Goal: Information Seeking & Learning: Learn about a topic

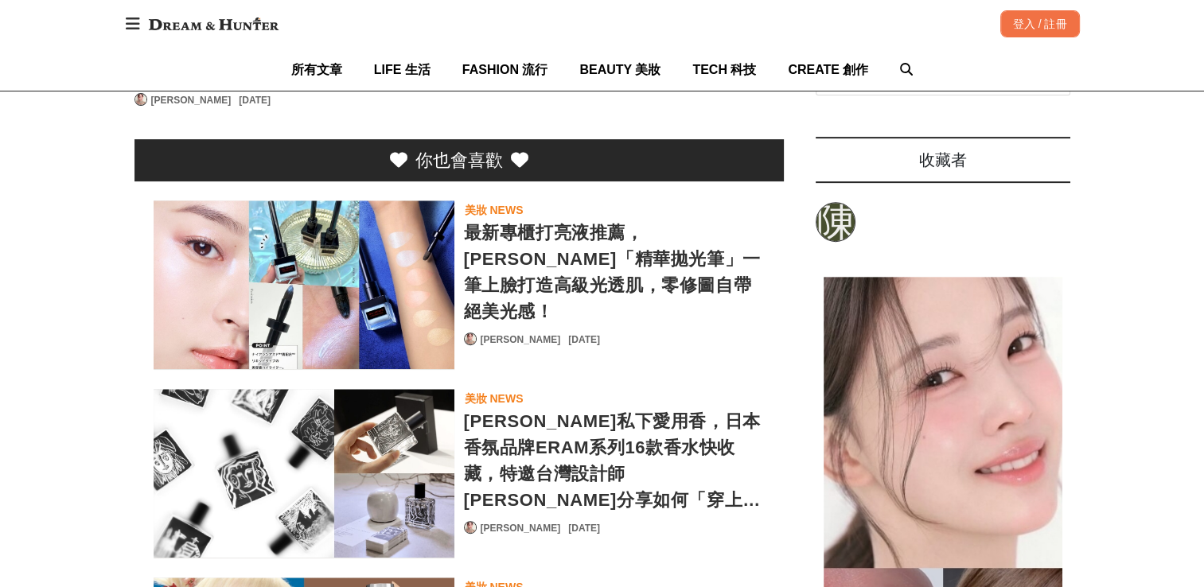
scroll to position [0, 1948]
click at [625, 408] on div "[PERSON_NAME]私下愛用香，日本香氛品牌ERAM系列16款香水快收藏，特邀台灣設計師[PERSON_NAME]分享如何「穿上香氛」" at bounding box center [614, 460] width 301 height 105
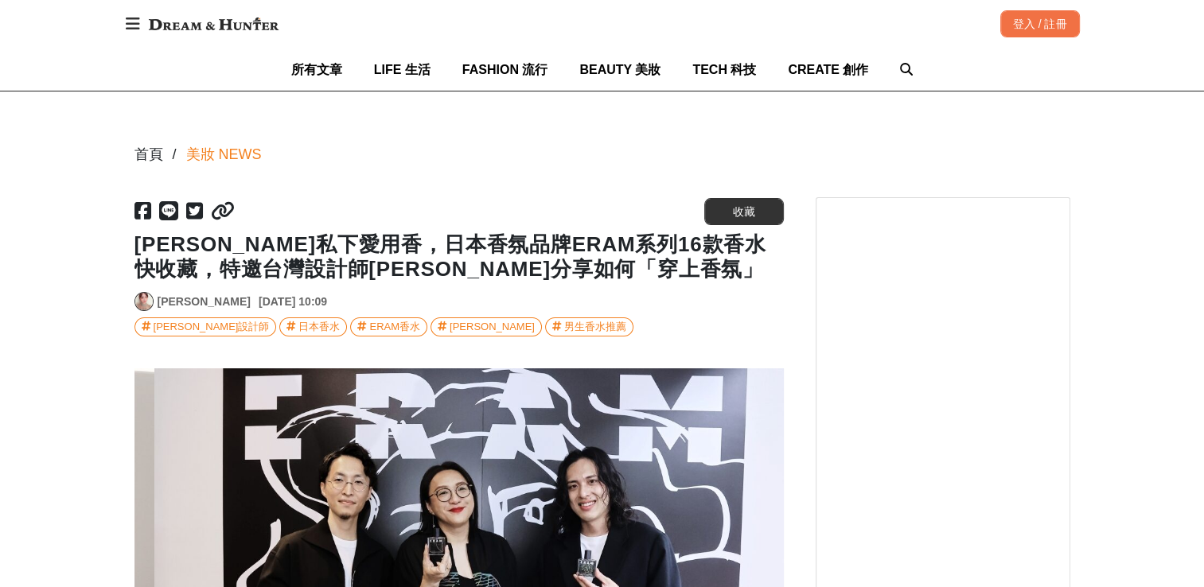
scroll to position [0, 3247]
